Goal: Task Accomplishment & Management: Use online tool/utility

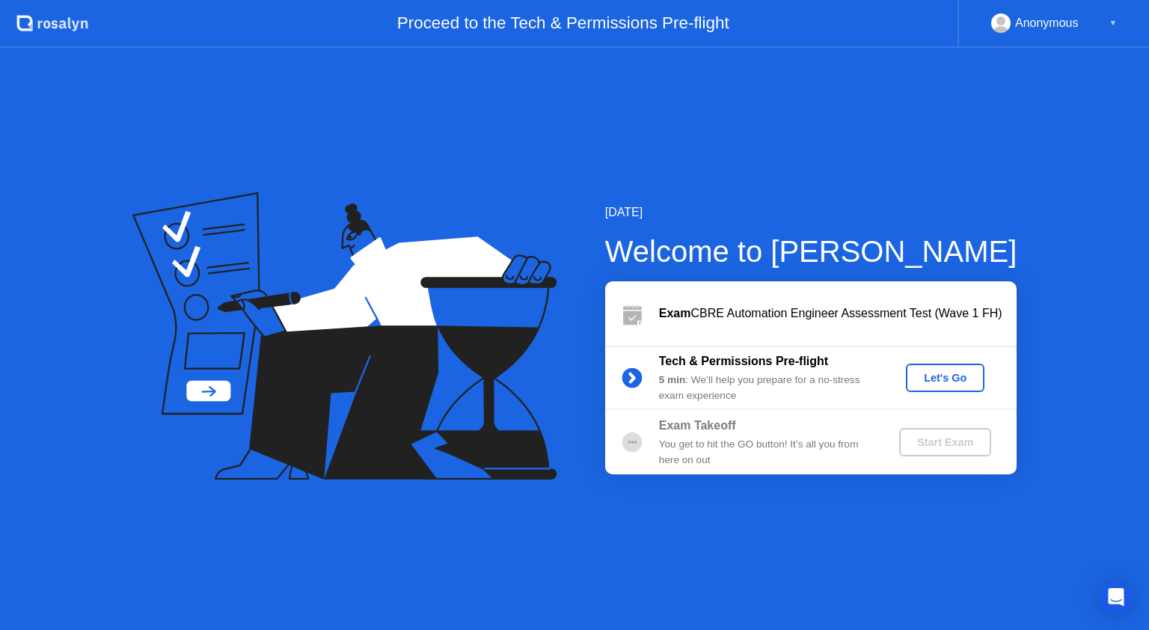
click at [959, 382] on div "Let's Go" at bounding box center [945, 378] width 67 height 12
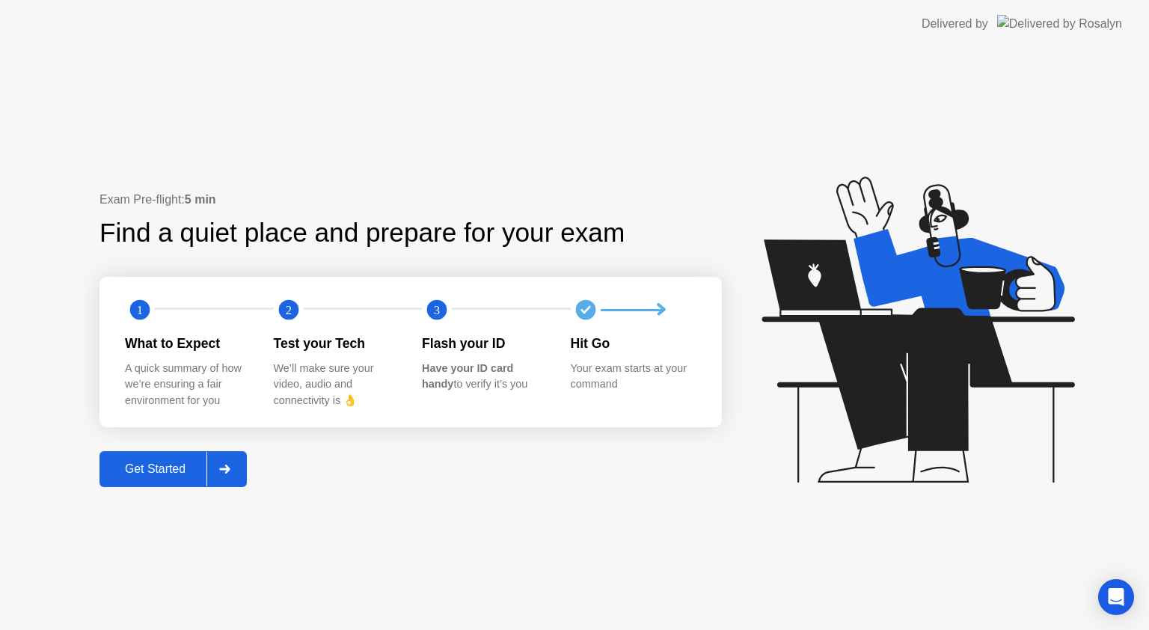
click at [162, 466] on div "Get Started" at bounding box center [155, 468] width 103 height 13
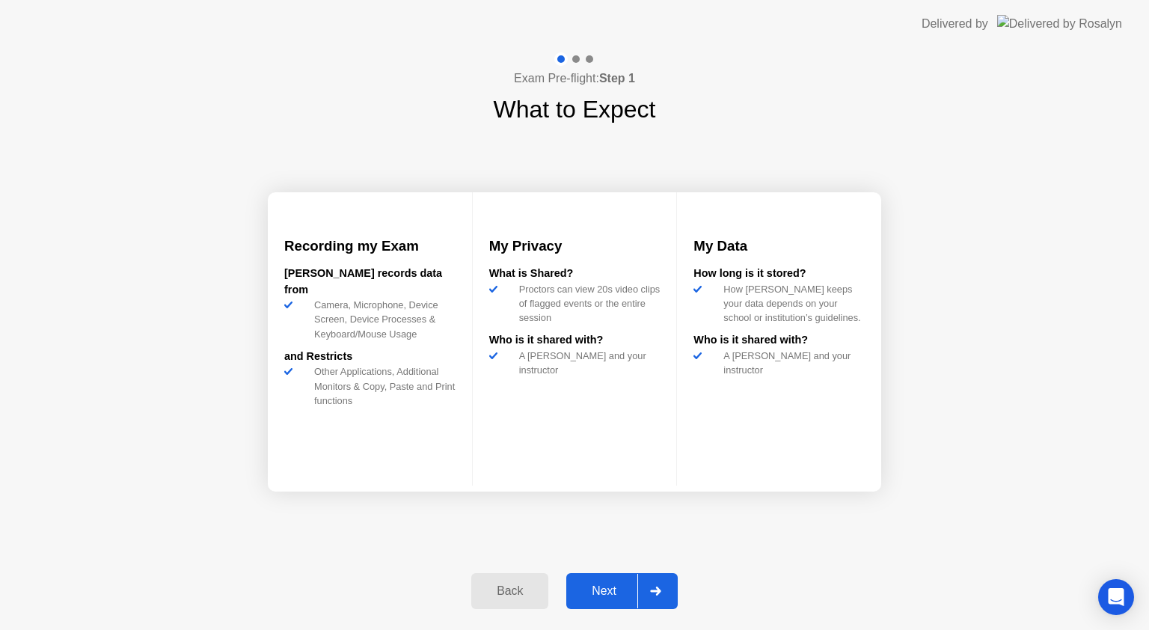
click at [607, 581] on button "Next" at bounding box center [621, 591] width 111 height 36
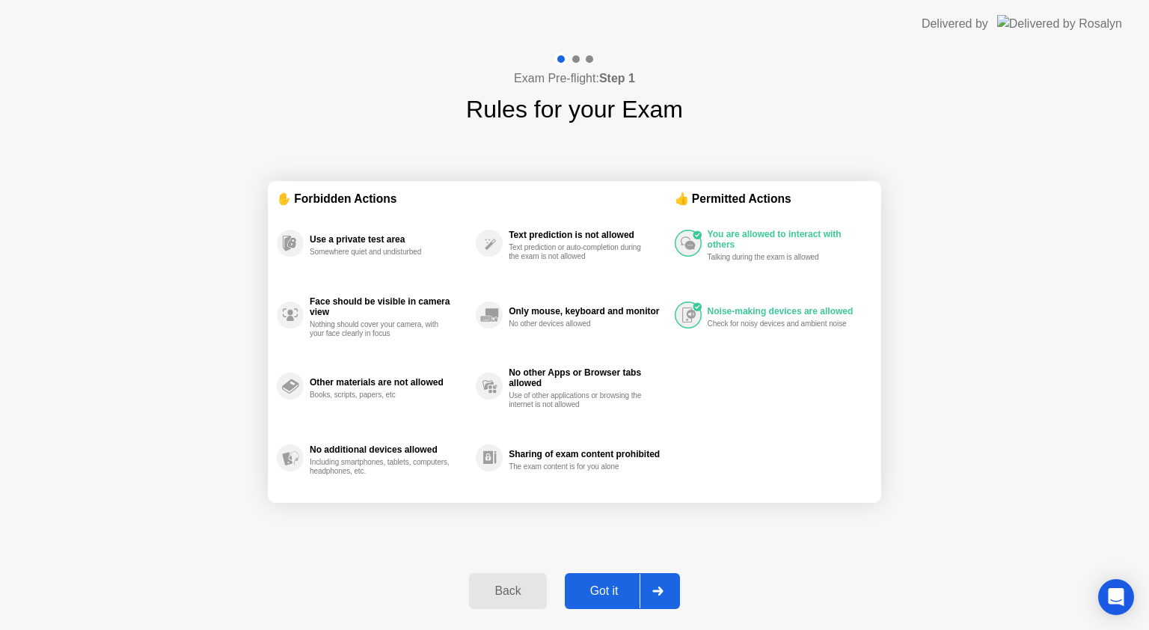
click at [613, 595] on div "Got it" at bounding box center [604, 590] width 70 height 13
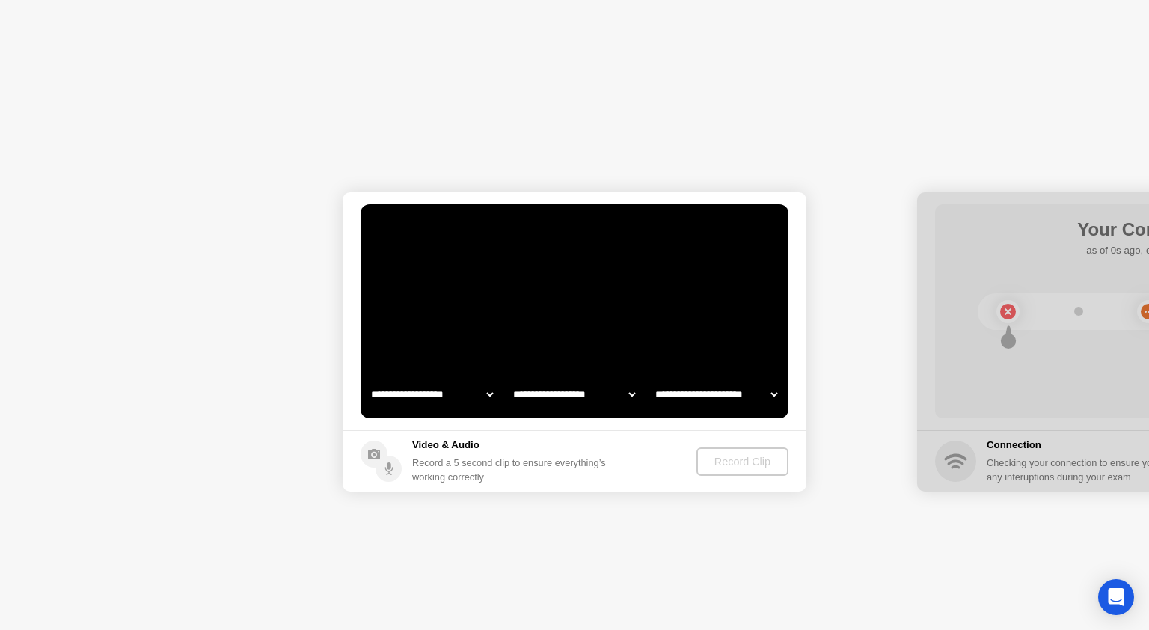
select select "**********"
select select "*******"
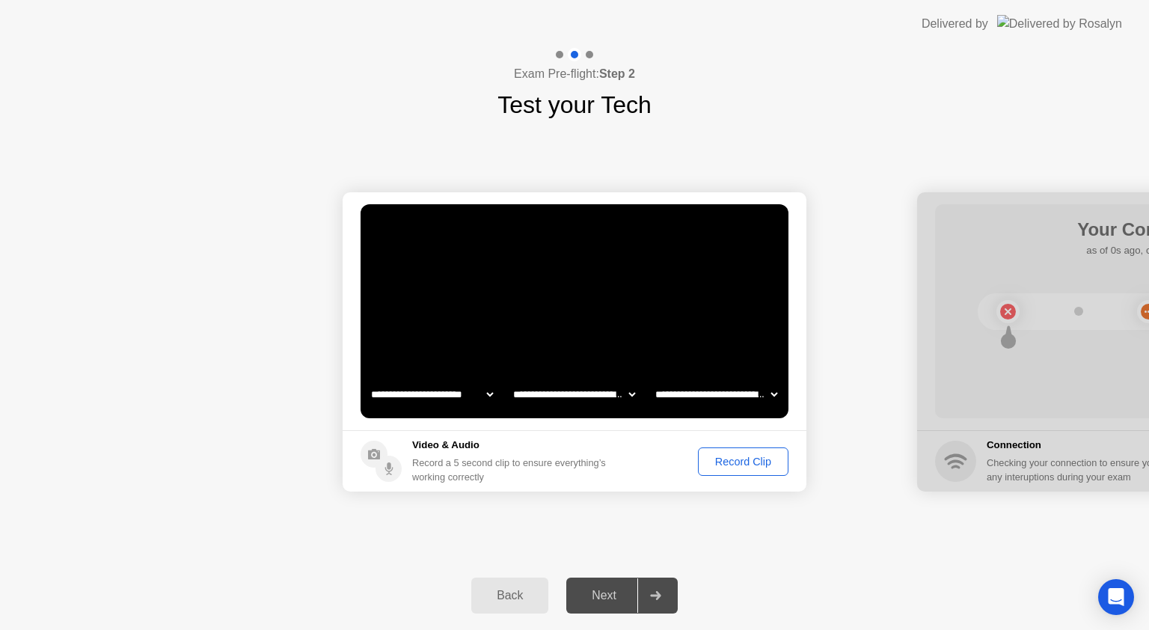
click at [756, 457] on div "Record Clip" at bounding box center [743, 462] width 80 height 12
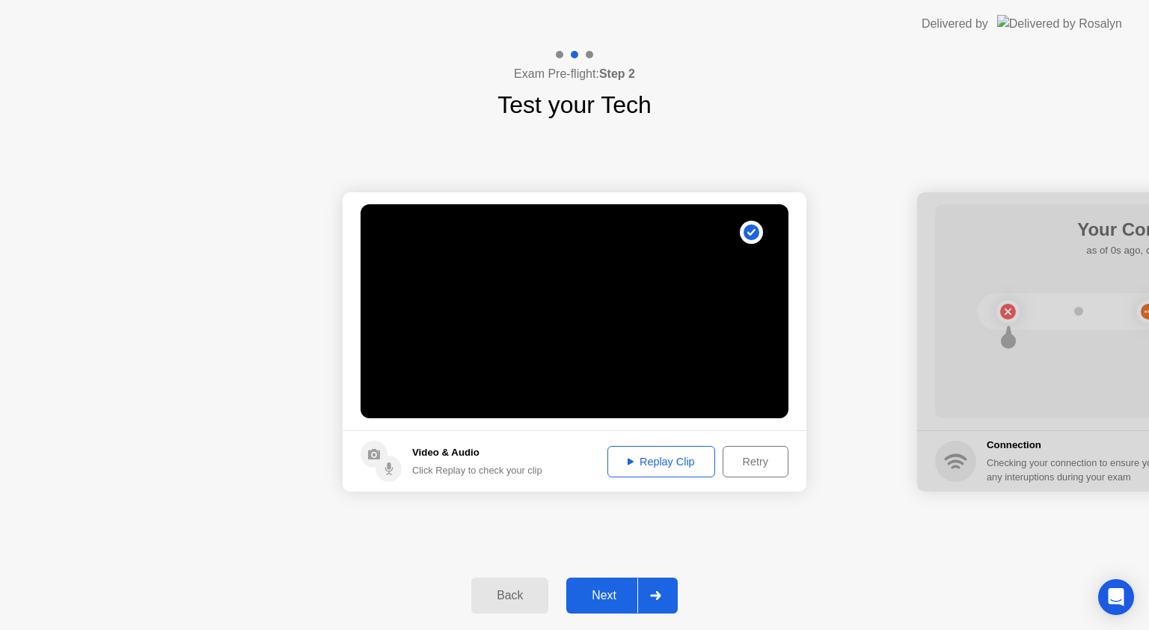
click at [631, 464] on icon at bounding box center [631, 461] width 6 height 7
click at [603, 584] on button "Next" at bounding box center [621, 596] width 111 height 36
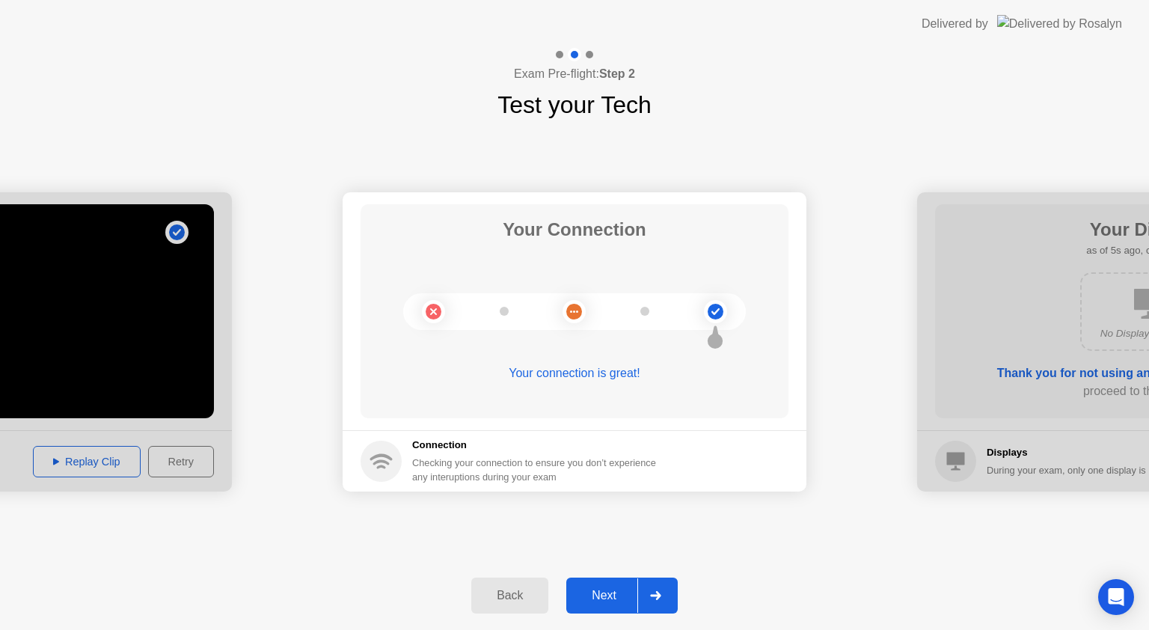
click at [606, 600] on div "Next" at bounding box center [604, 595] width 67 height 13
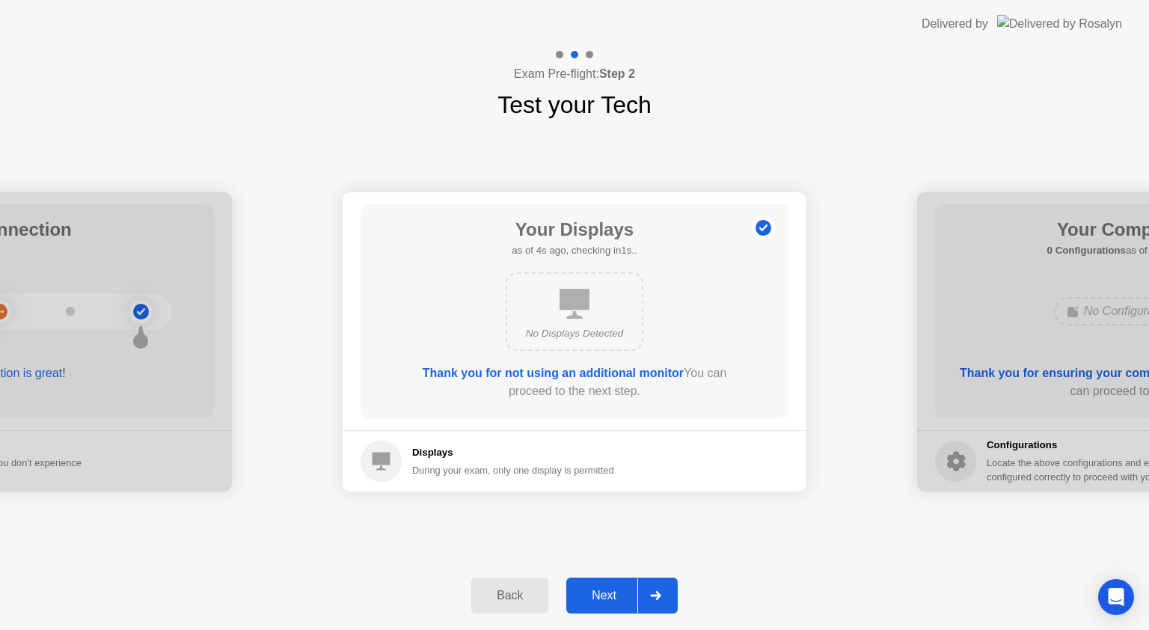
click at [606, 600] on div "Next" at bounding box center [604, 595] width 67 height 13
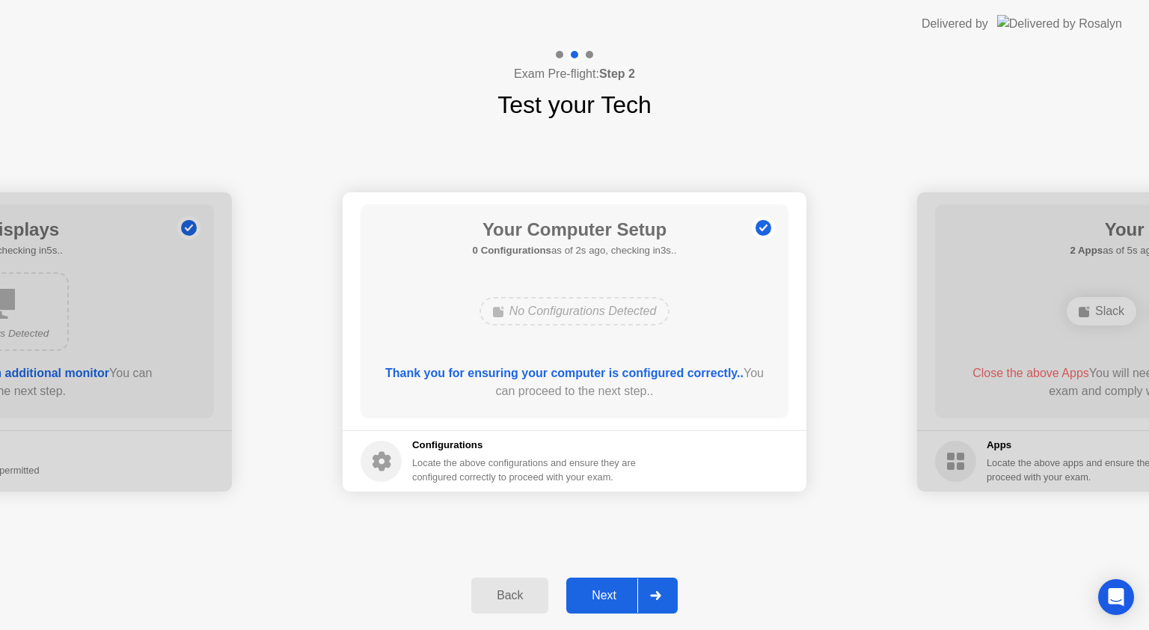
click at [623, 589] on div "Next" at bounding box center [604, 595] width 67 height 13
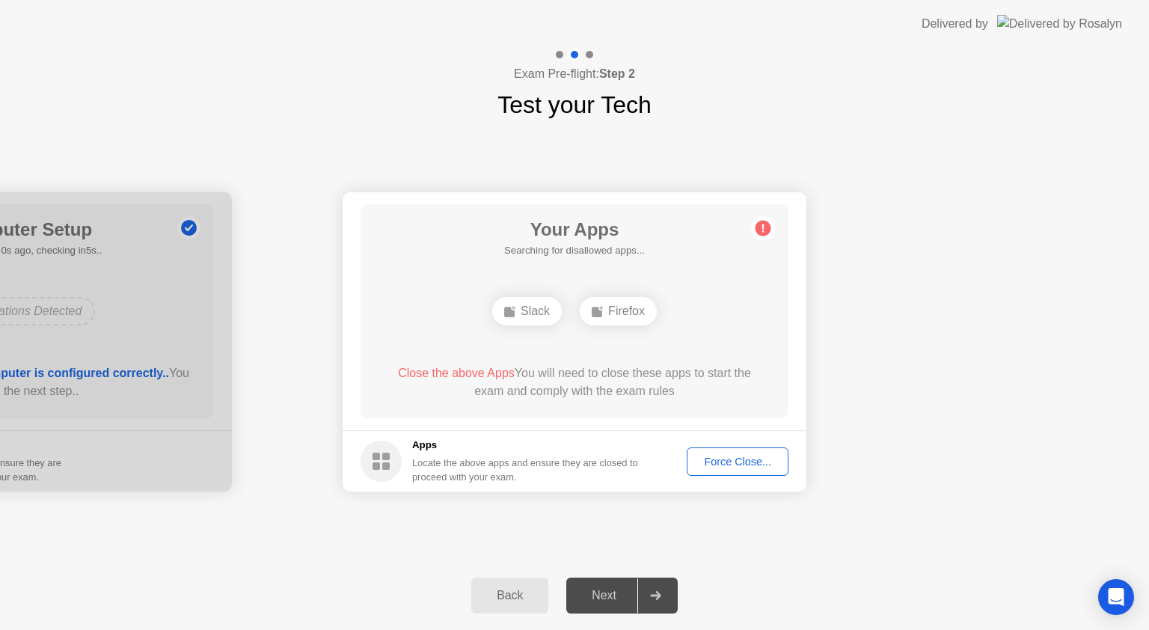
click at [718, 468] on div "Force Close..." at bounding box center [737, 462] width 91 height 12
click at [747, 457] on div "Force Close..." at bounding box center [737, 462] width 91 height 12
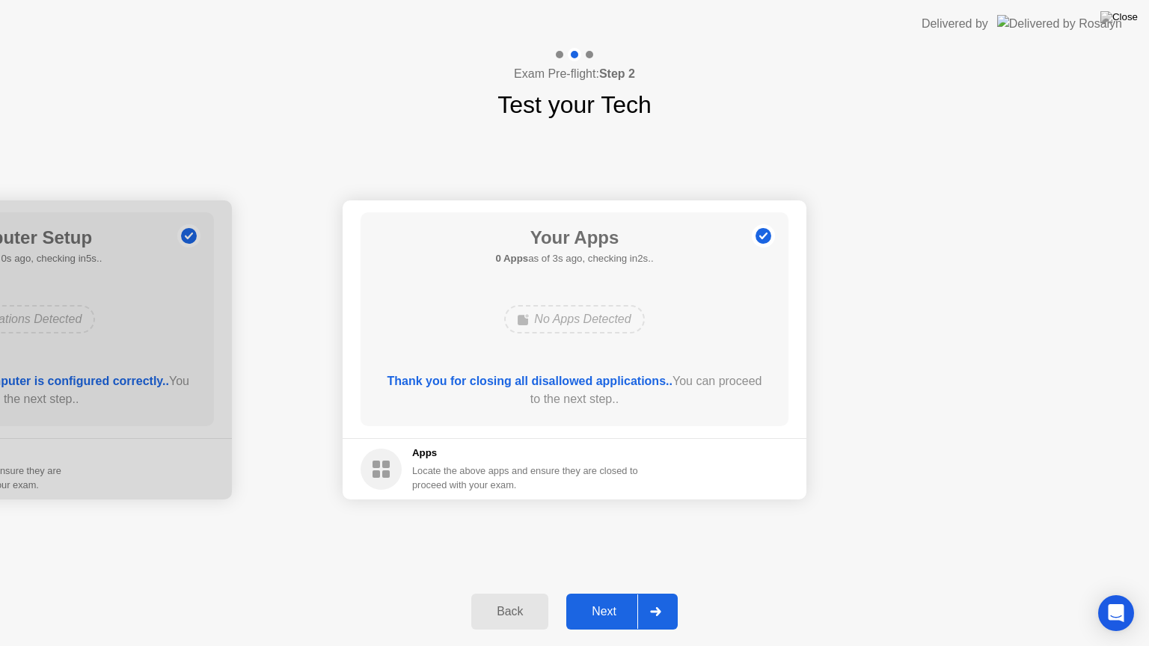
click at [596, 610] on div "Next" at bounding box center [604, 611] width 67 height 13
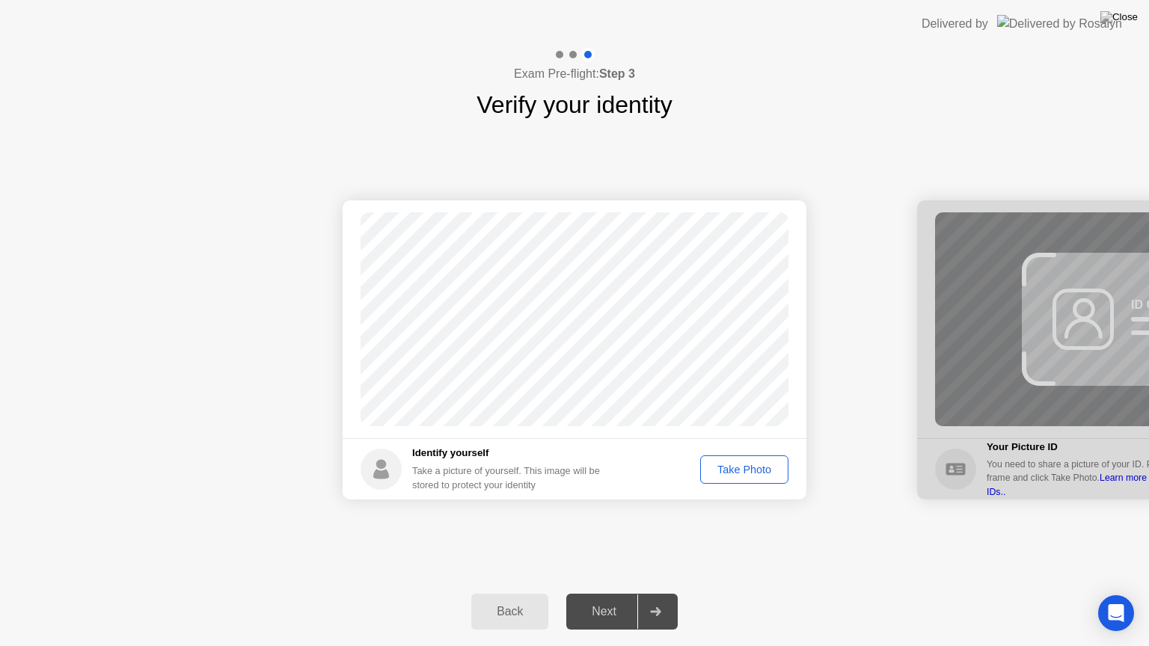
click at [743, 470] on div "Take Photo" at bounding box center [745, 470] width 78 height 12
click at [610, 611] on div "Next" at bounding box center [604, 611] width 67 height 13
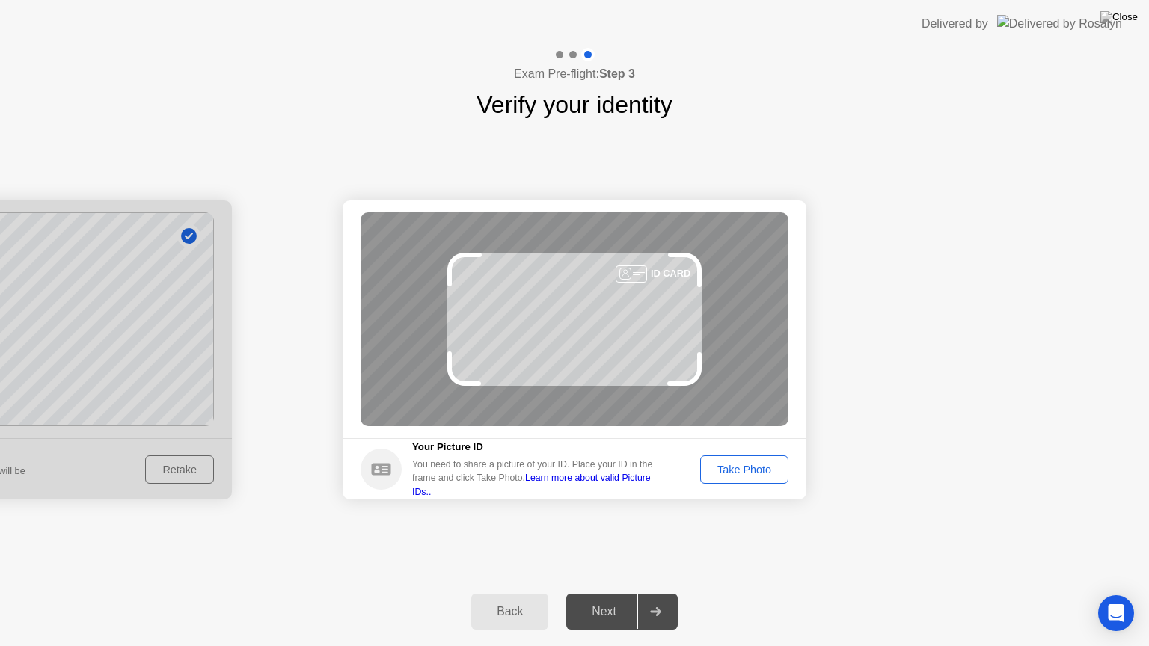
click at [745, 473] on div "Take Photo" at bounding box center [745, 470] width 78 height 12
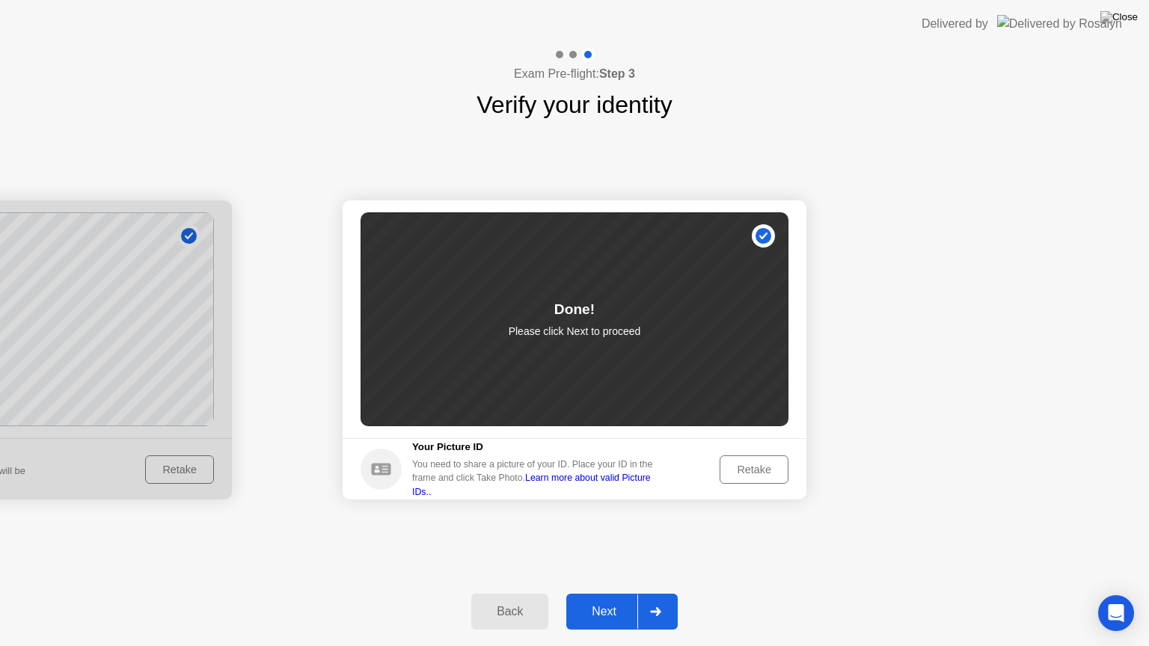
drag, startPoint x: 179, startPoint y: 377, endPoint x: 360, endPoint y: 376, distance: 181.1
click at [509, 614] on div "Back" at bounding box center [510, 611] width 68 height 13
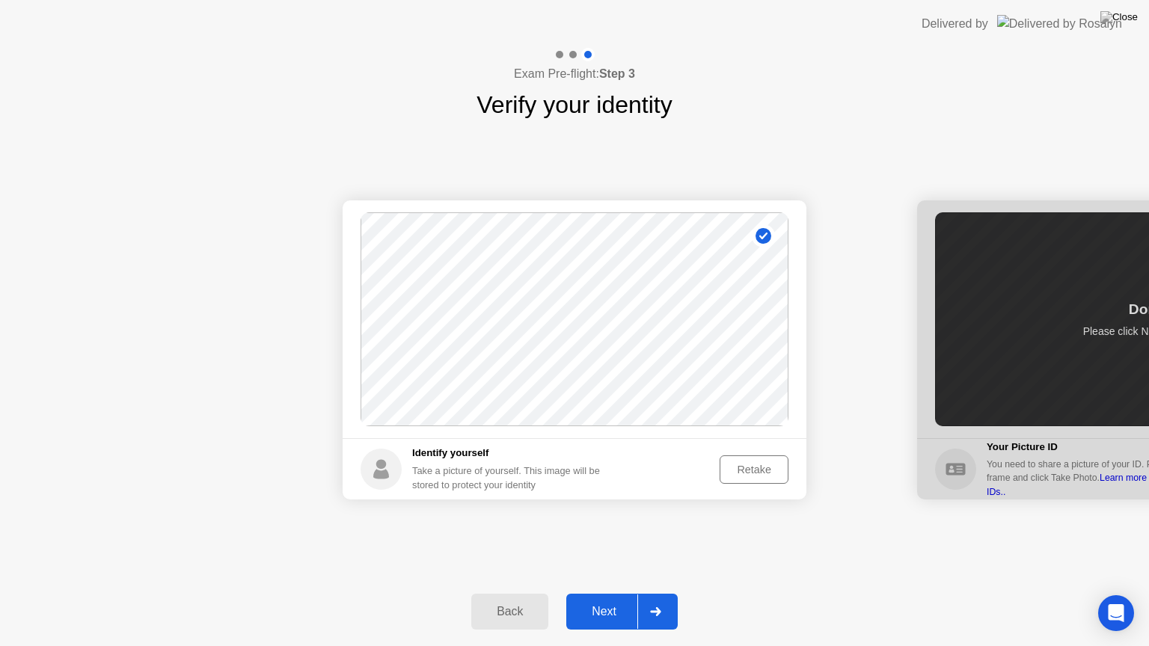
click at [605, 616] on div "Next" at bounding box center [604, 611] width 67 height 13
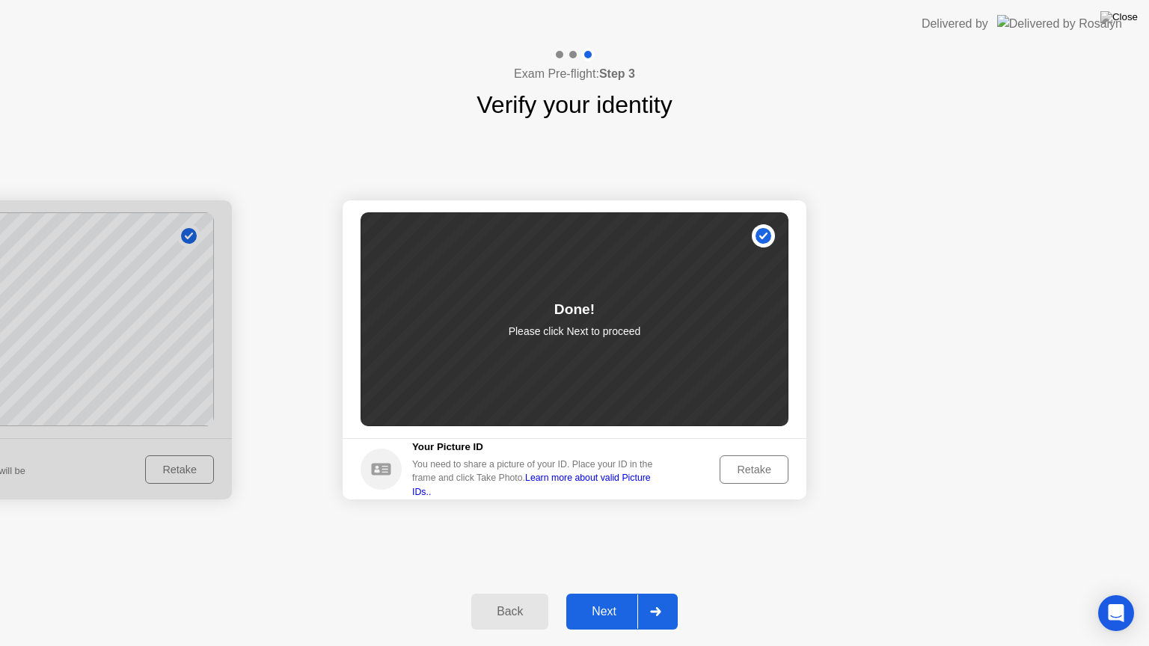
click at [512, 623] on button "Back" at bounding box center [509, 612] width 77 height 36
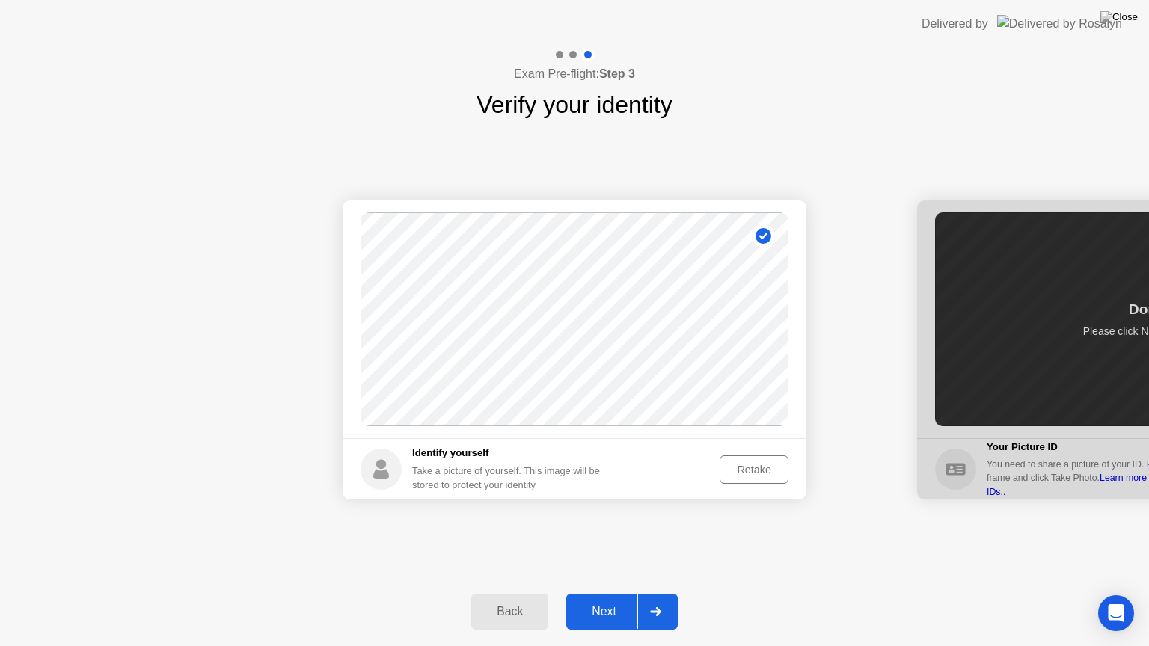
click at [614, 608] on div "Next" at bounding box center [604, 611] width 67 height 13
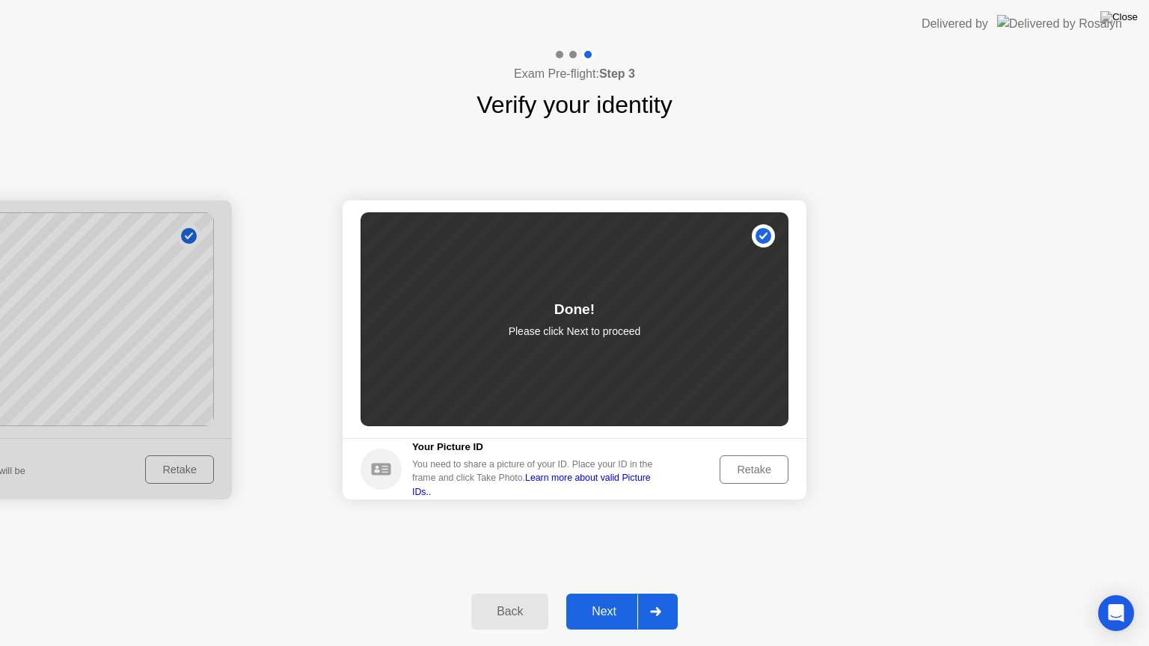
click at [609, 610] on div "Next" at bounding box center [604, 611] width 67 height 13
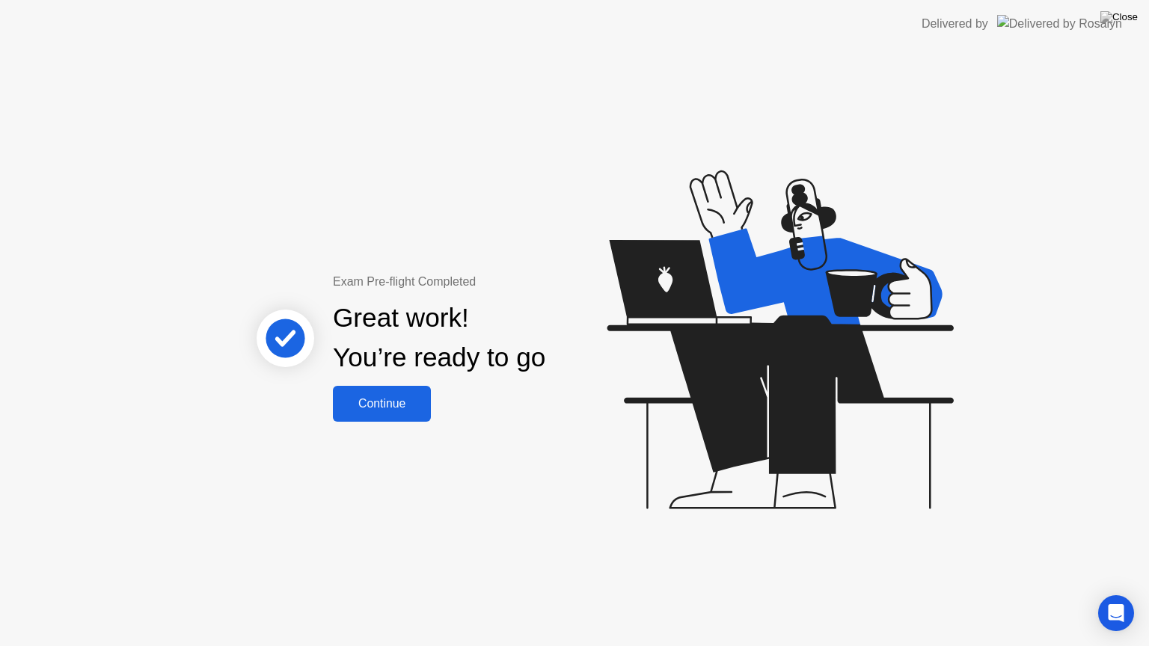
click at [391, 397] on div "Continue" at bounding box center [381, 403] width 89 height 13
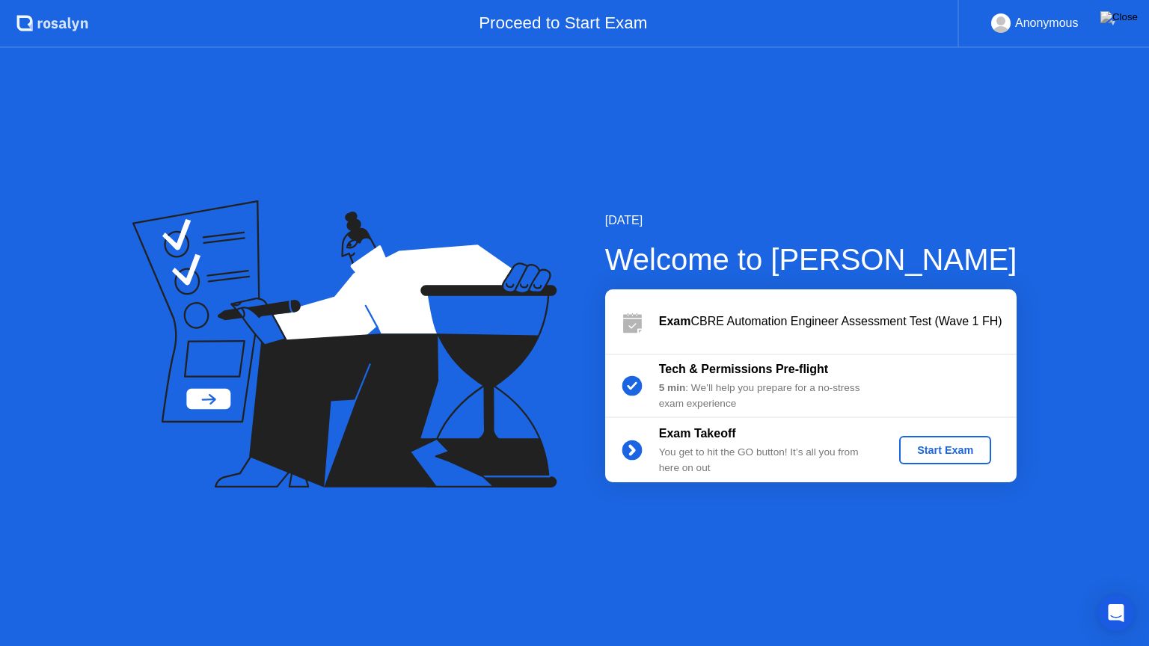
click at [963, 453] on div "Start Exam" at bounding box center [945, 450] width 80 height 12
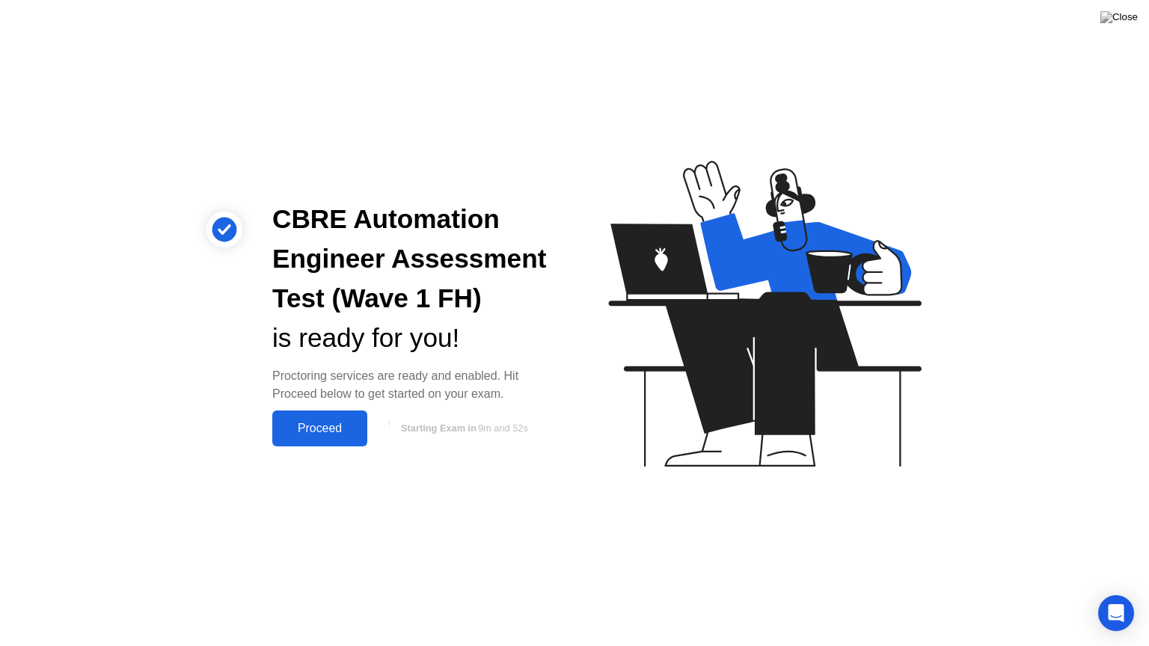
click at [349, 429] on div "Proceed" at bounding box center [320, 428] width 86 height 13
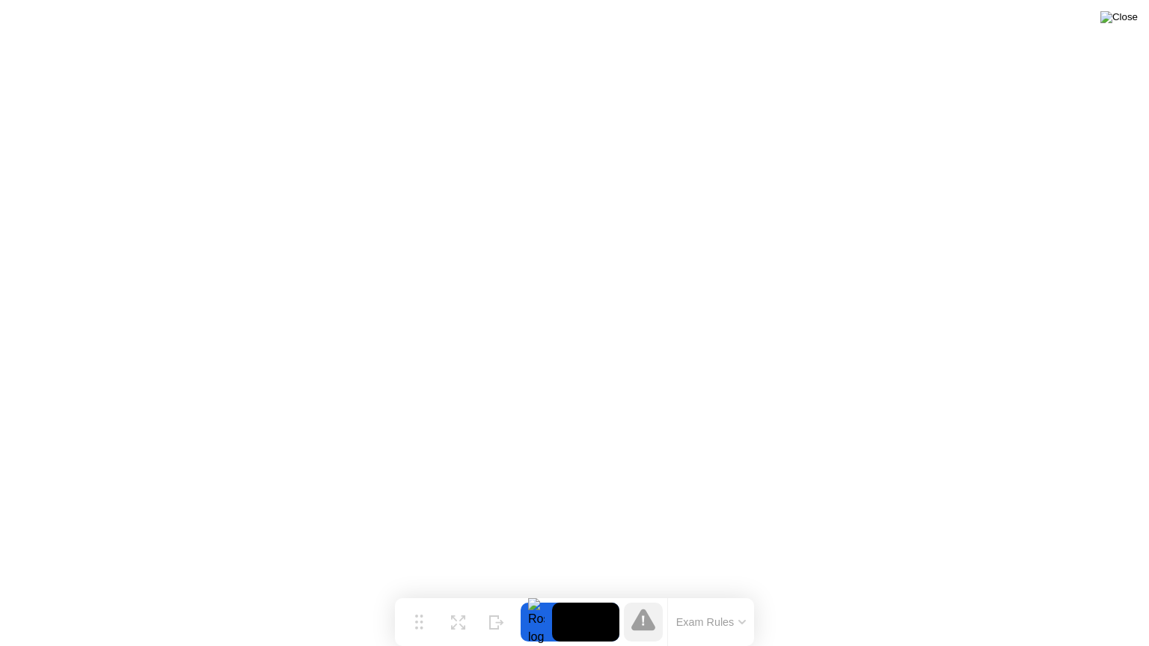
click at [1131, 19] on img at bounding box center [1119, 17] width 37 height 12
click at [743, 629] on div at bounding box center [574, 646] width 1149 height 0
click at [1126, 21] on img at bounding box center [1119, 17] width 37 height 12
